Goal: Information Seeking & Learning: Learn about a topic

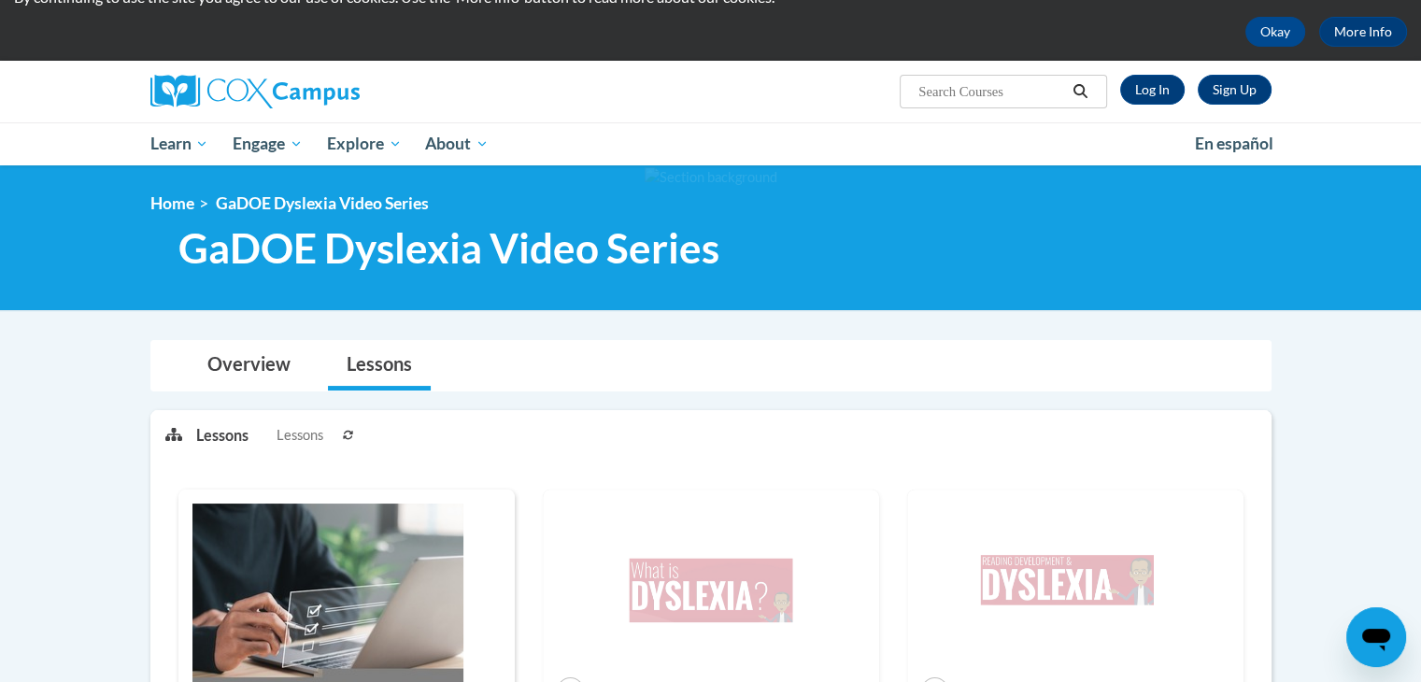
scroll to position [20, 0]
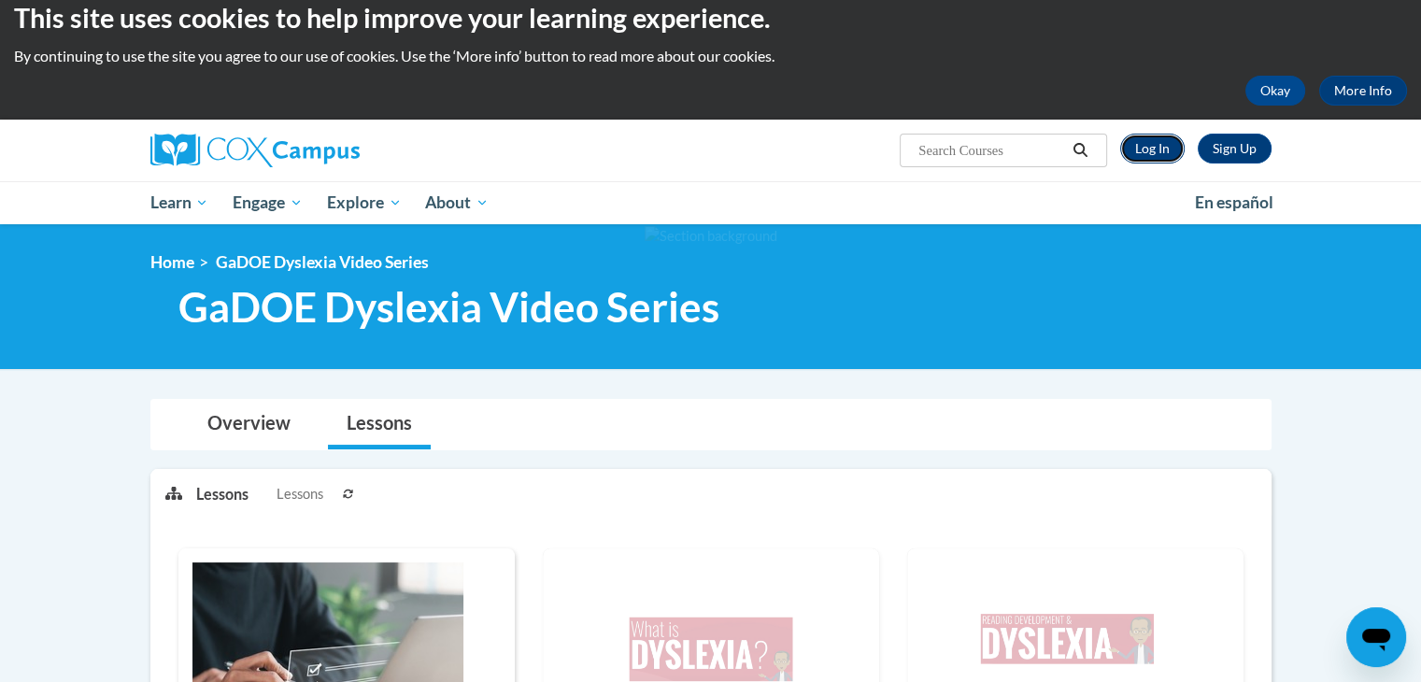
click at [1169, 151] on link "Log In" at bounding box center [1153, 149] width 64 height 30
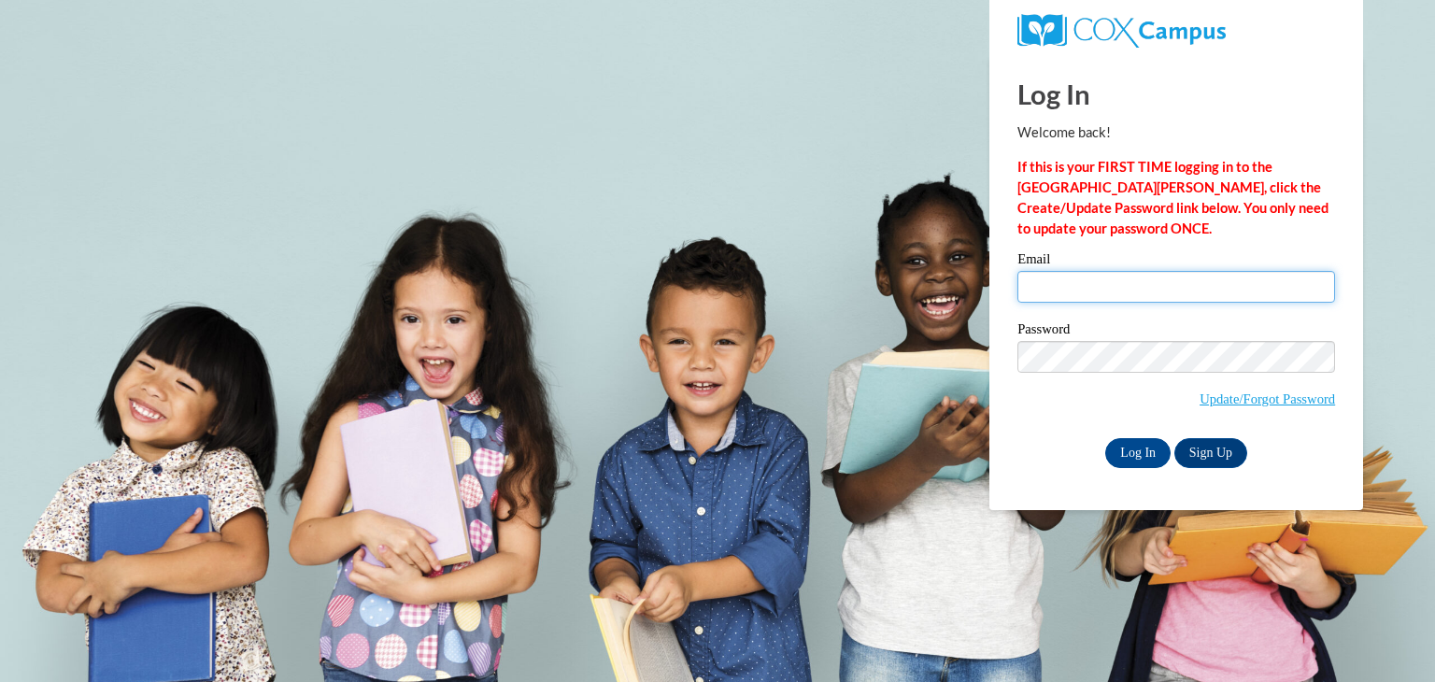
click at [1130, 294] on input "Email" at bounding box center [1177, 287] width 318 height 32
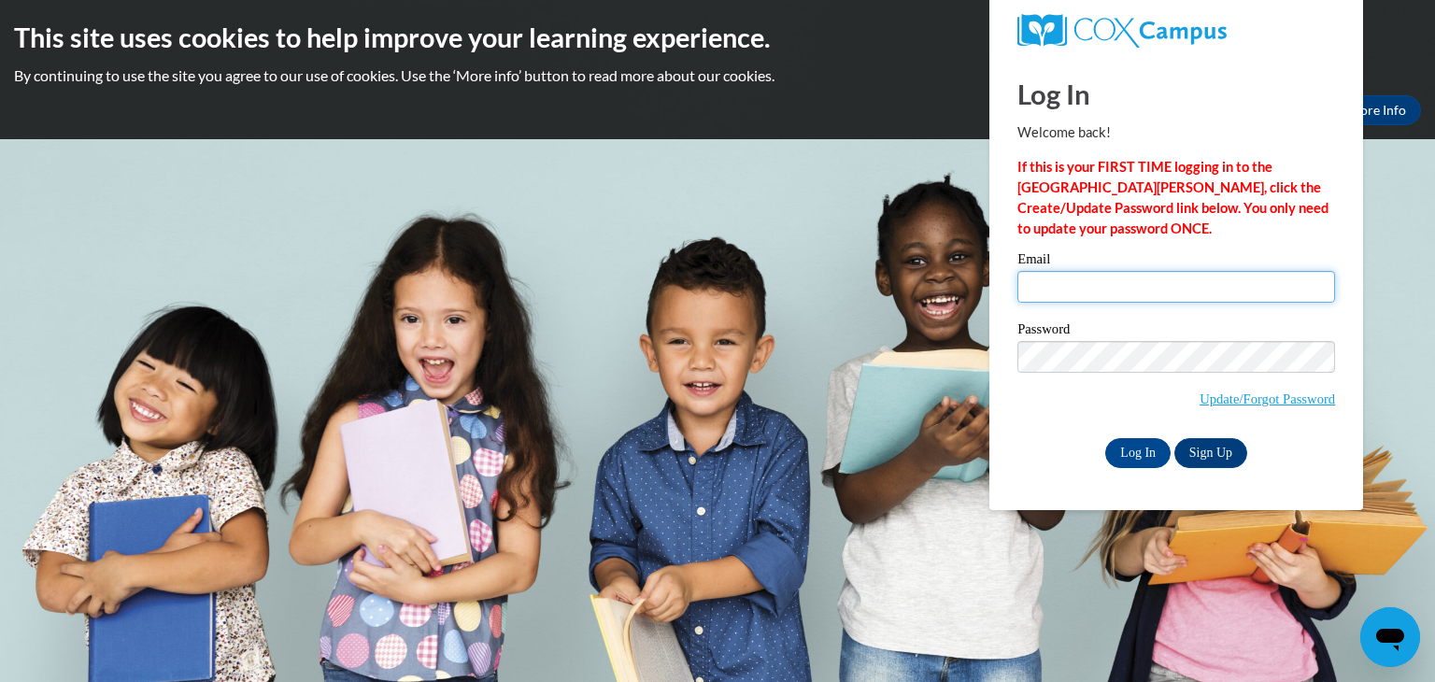
type input "jontavious.davis@jones.k12.ga.edu"
click at [1129, 457] on input "Log In" at bounding box center [1138, 453] width 65 height 30
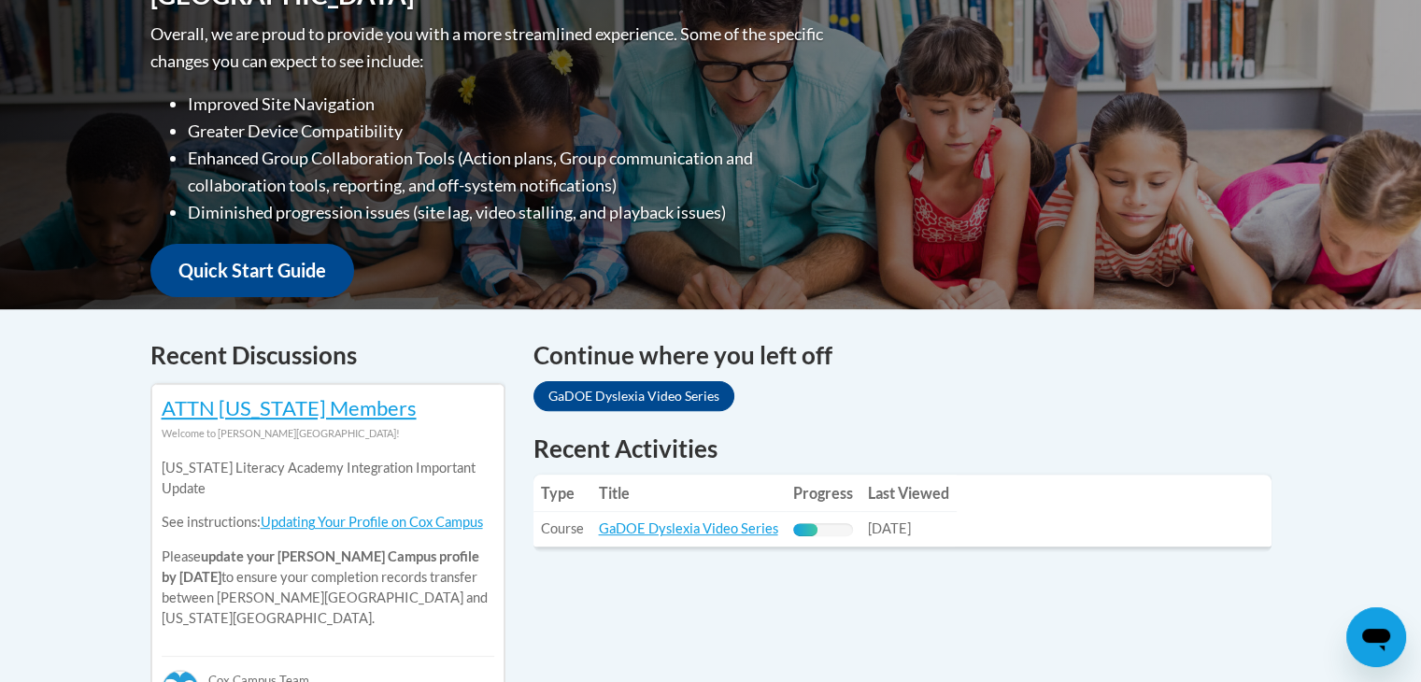
scroll to position [850, 0]
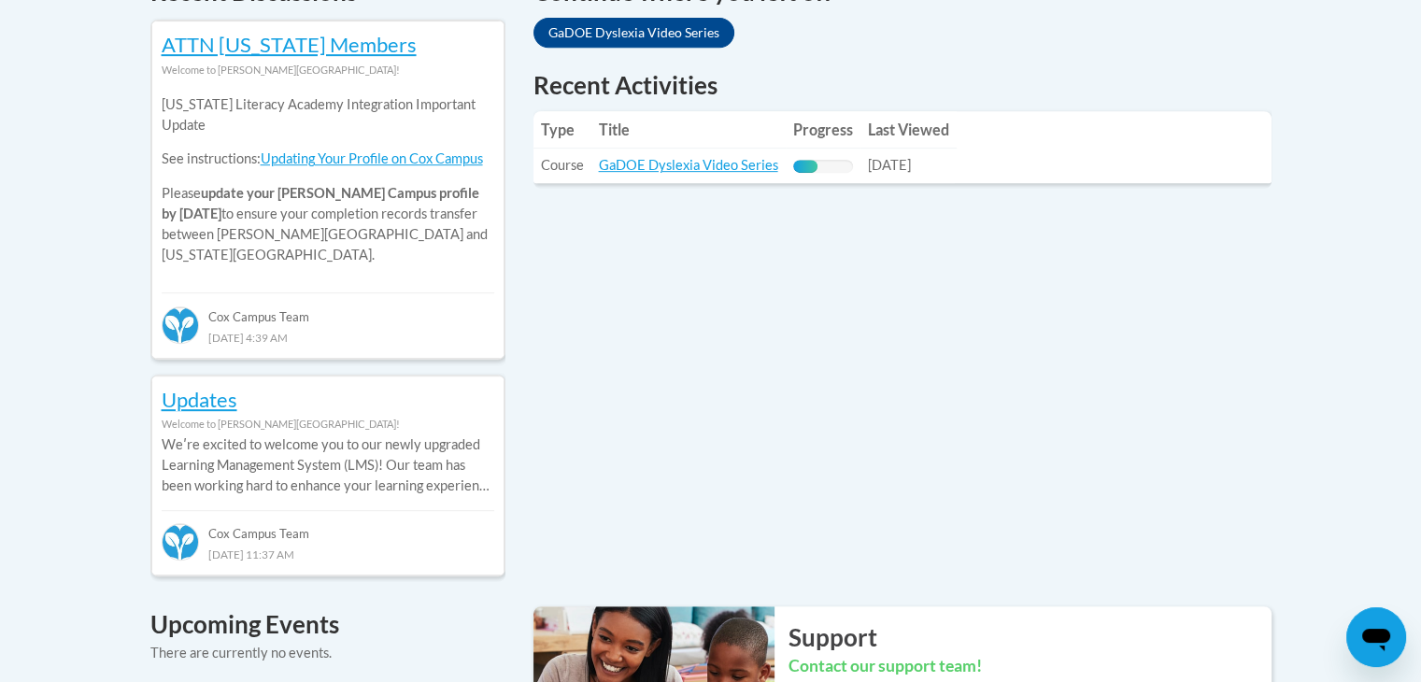
click at [1407, 278] on div "Your profile Hi Jontavious Davis! Take a minute to review your profile. Help im…" at bounding box center [710, 422] width 1421 height 2057
click at [727, 163] on link "GaDOE Dyslexia Video Series" at bounding box center [688, 165] width 179 height 16
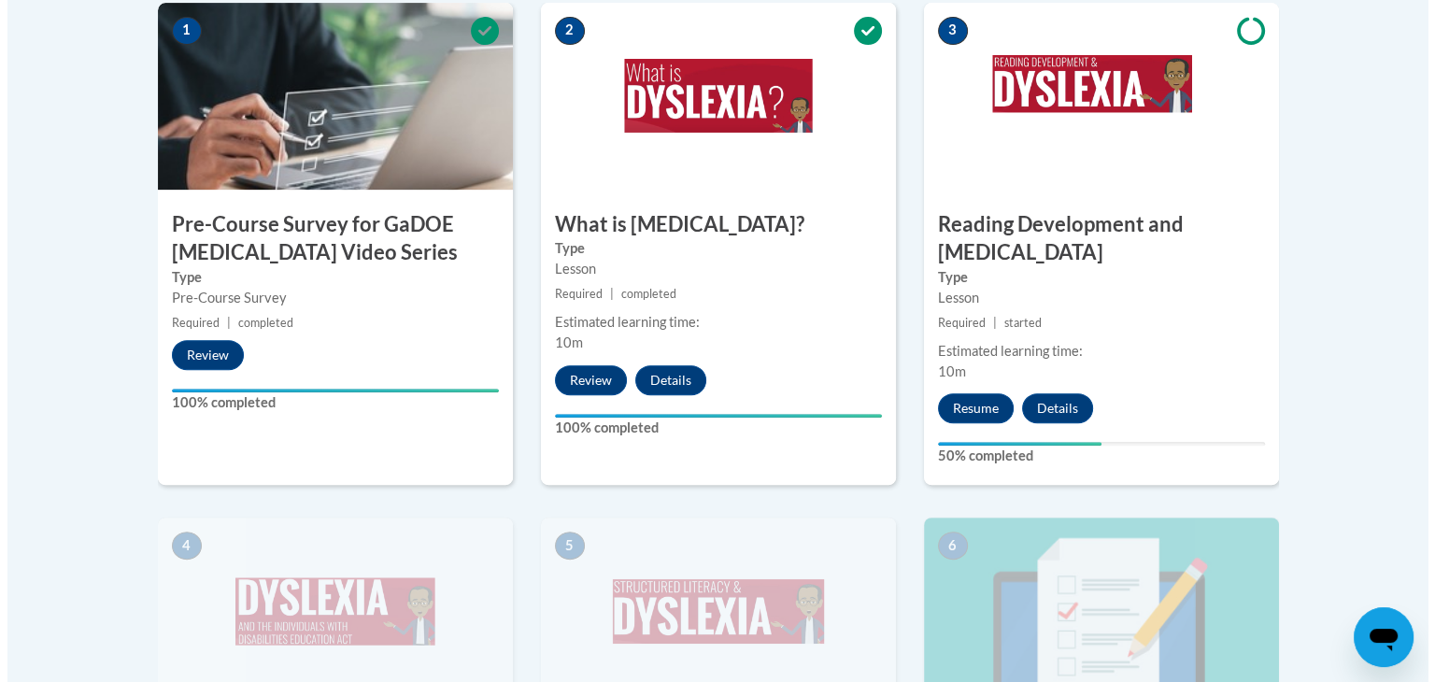
scroll to position [670, 0]
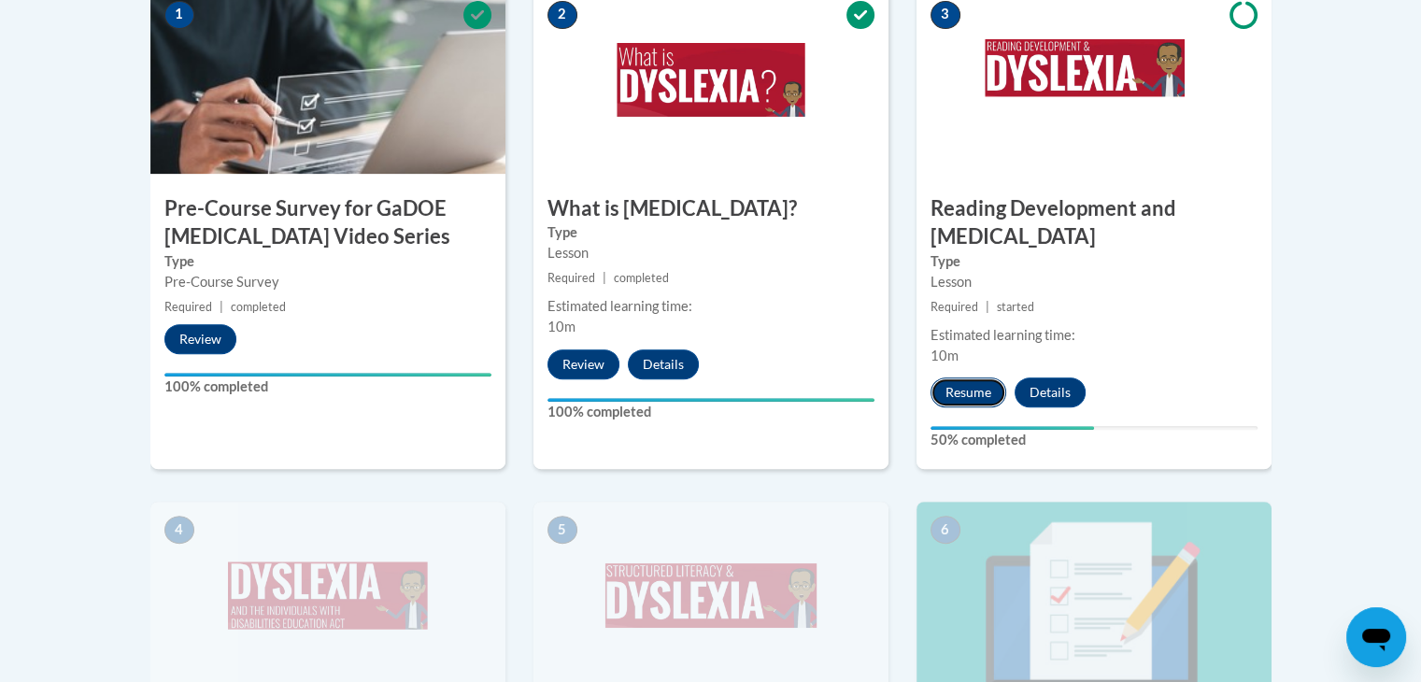
click at [958, 378] on button "Resume" at bounding box center [969, 393] width 76 height 30
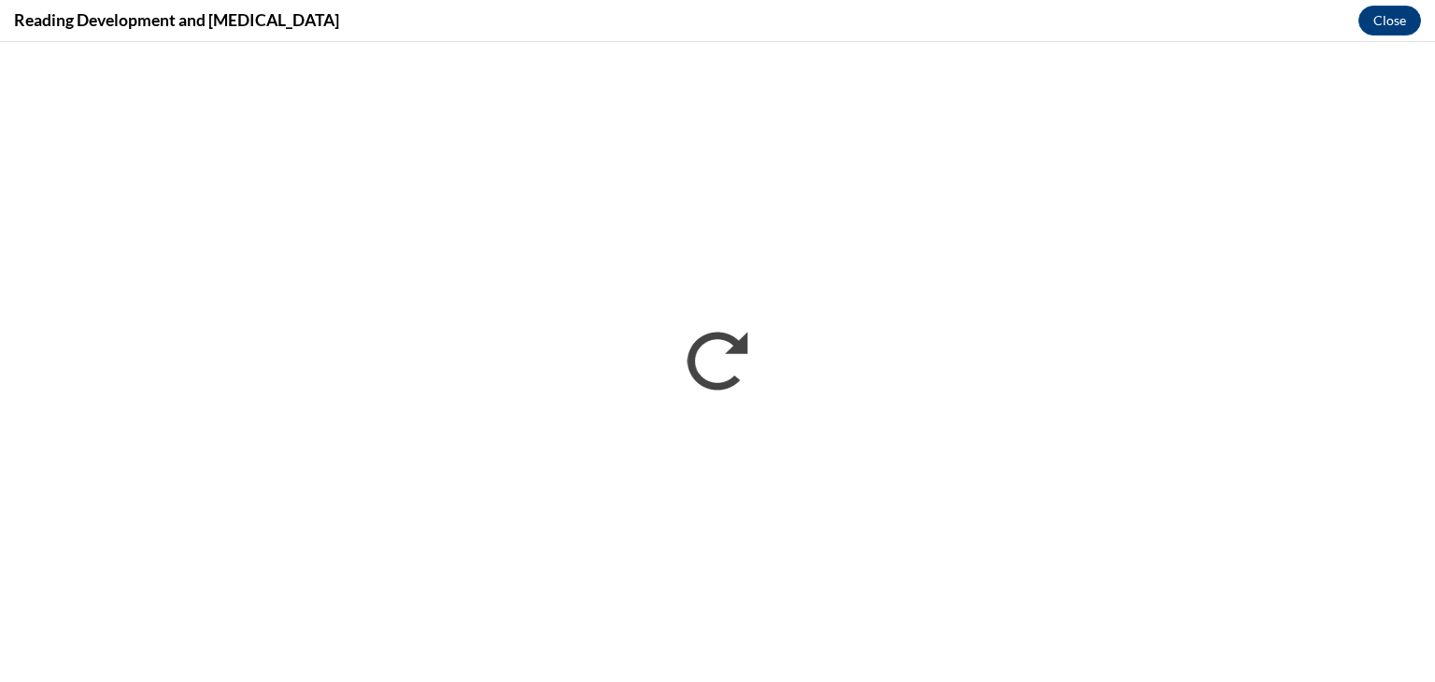
scroll to position [0, 0]
click at [1393, 21] on button "Close" at bounding box center [1390, 21] width 63 height 30
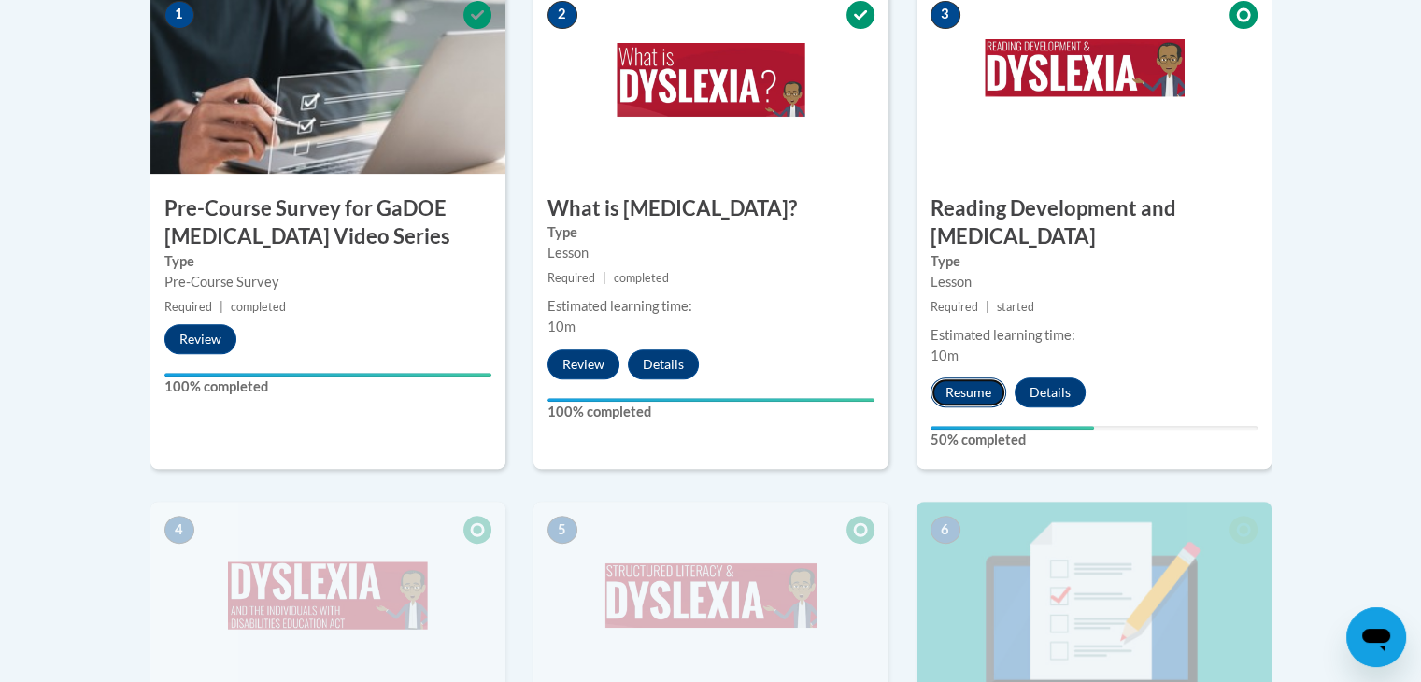
click at [953, 378] on button "Resume" at bounding box center [969, 393] width 76 height 30
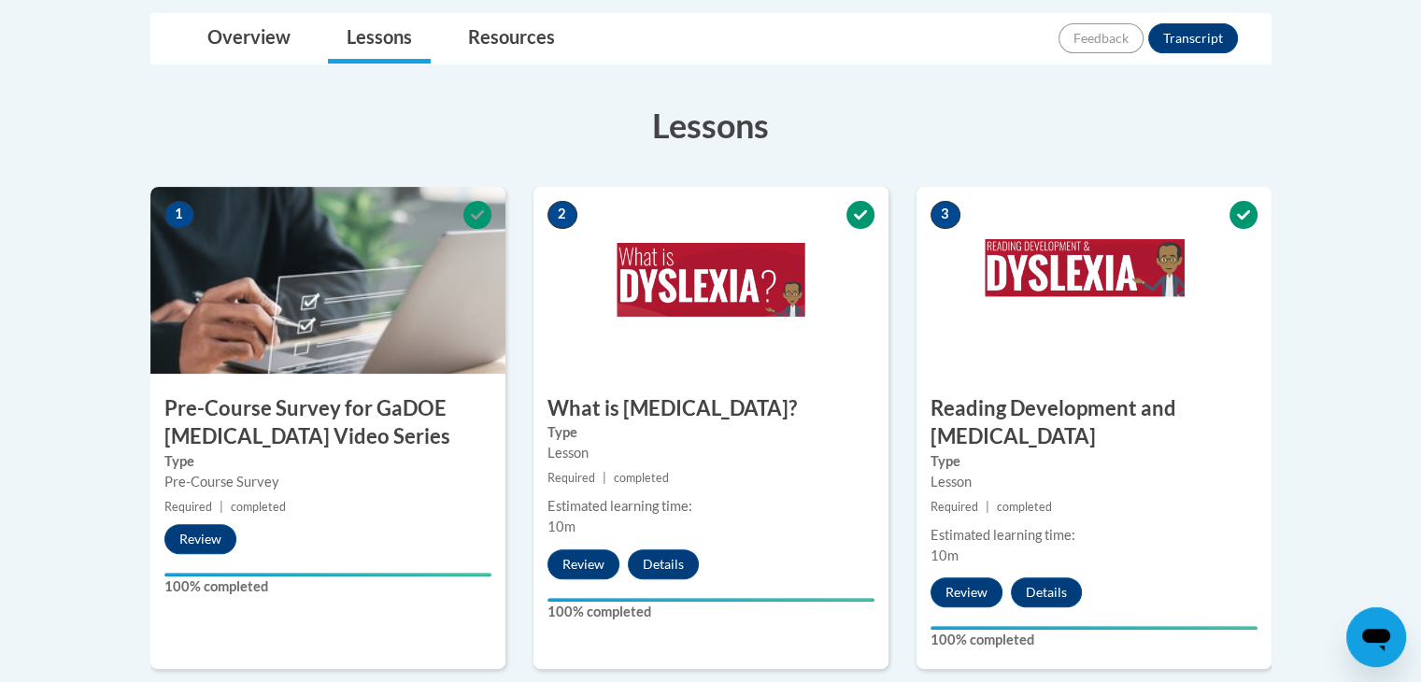
scroll to position [293, 0]
